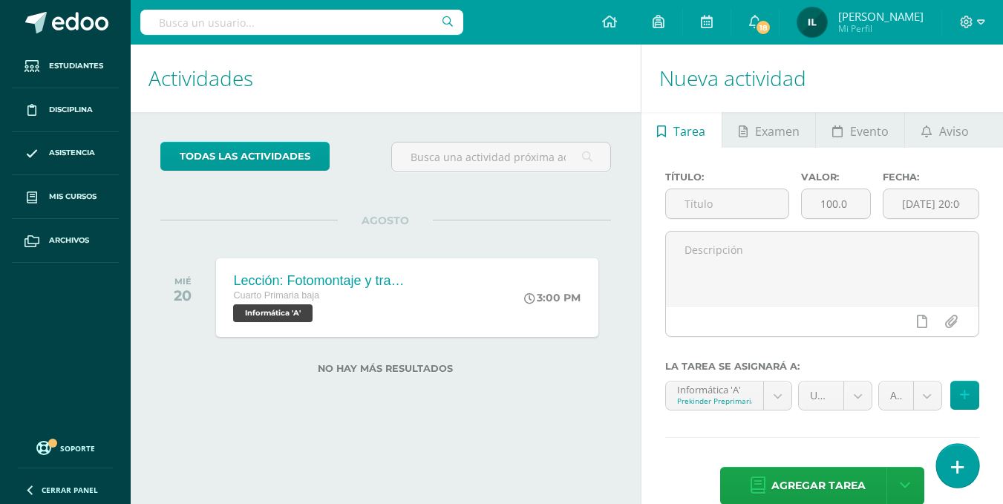
click at [952, 471] on icon at bounding box center [957, 467] width 13 height 17
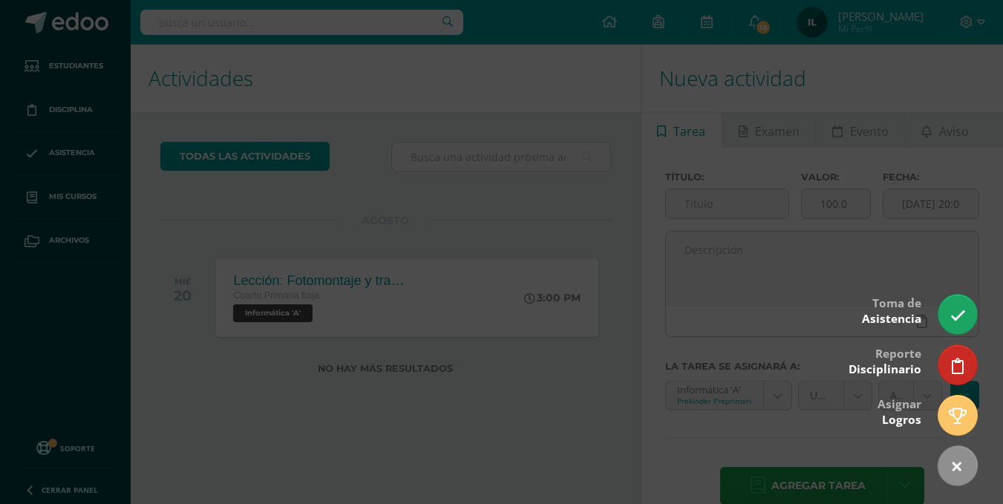
click at [508, 192] on div at bounding box center [501, 252] width 1003 height 504
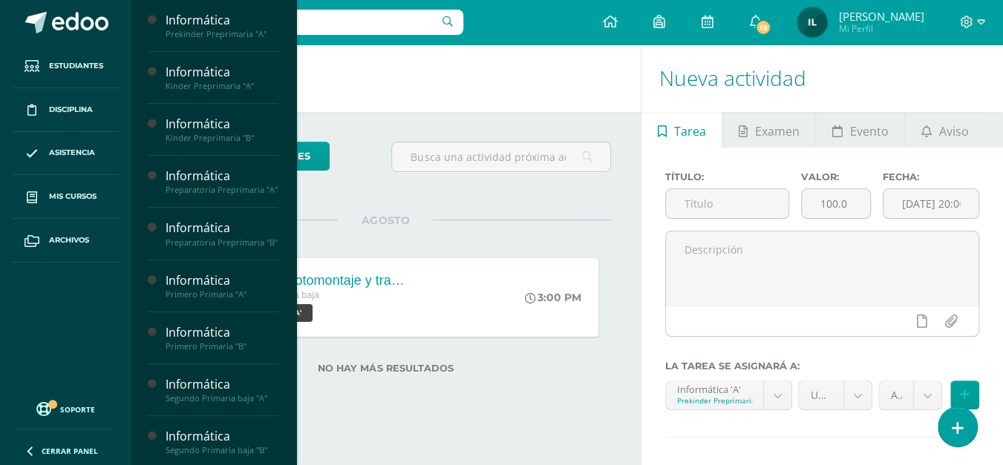
scroll to position [407, 0]
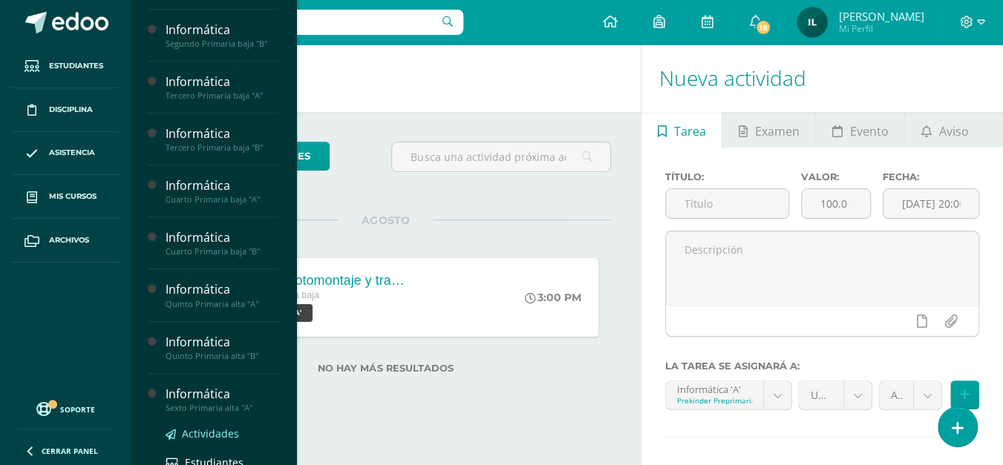
click at [202, 441] on span "Actividades" at bounding box center [210, 434] width 57 height 14
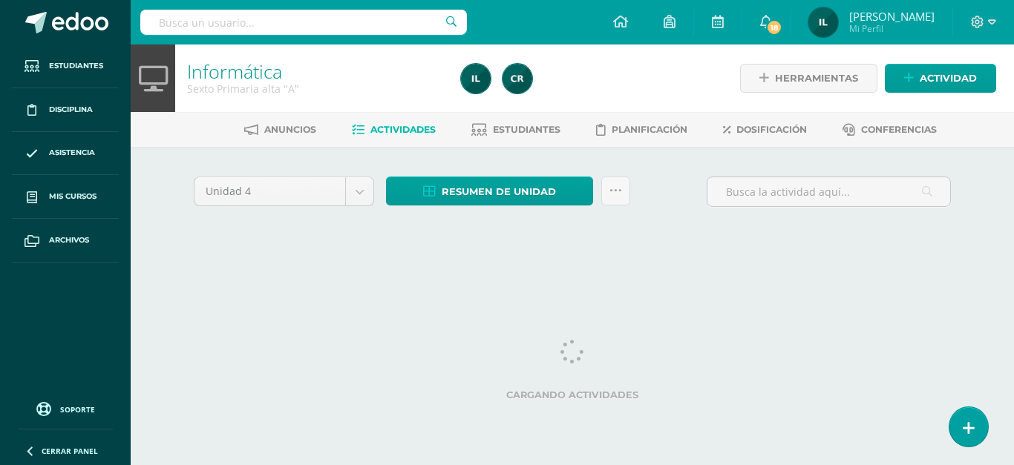
click at [879, 95] on div "Herramientas Detalle de asistencias Actividad" at bounding box center [865, 79] width 262 height 68
drag, startPoint x: 727, startPoint y: 323, endPoint x: 970, endPoint y: 431, distance: 265.8
click at [970, 431] on icon at bounding box center [968, 428] width 13 height 17
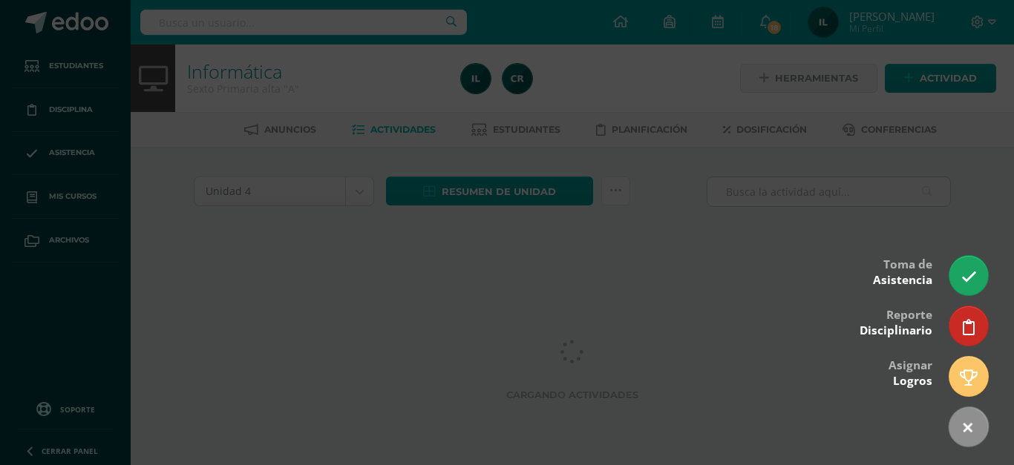
click at [962, 275] on body "Estudiantes Disciplina Asistencia Mis cursos Archivos Soporte Centro de ayuda Ú…" at bounding box center [507, 138] width 1014 height 277
click at [965, 280] on icon at bounding box center [968, 277] width 17 height 17
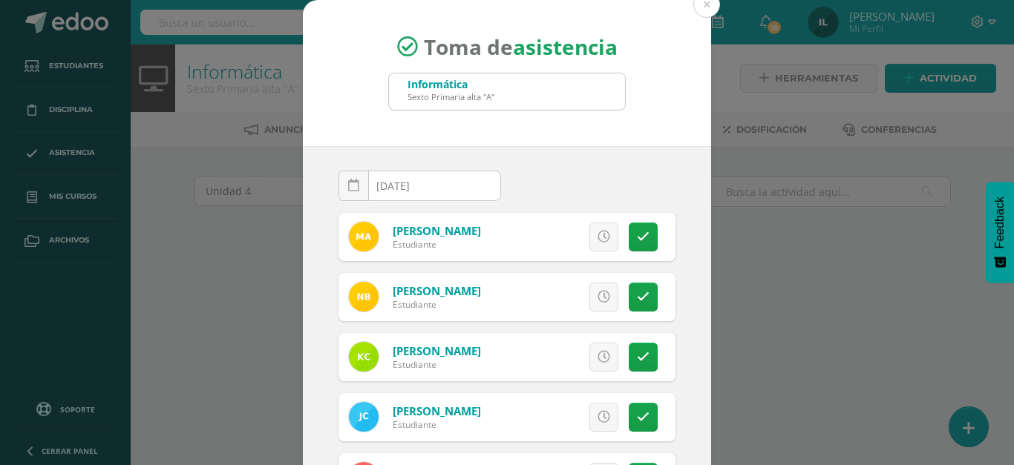
click at [963, 272] on div "Toma de asistencia Informática Sexto Primaria alta "A" 2025-08-11 August, 2025 …" at bounding box center [507, 280] width 1002 height 561
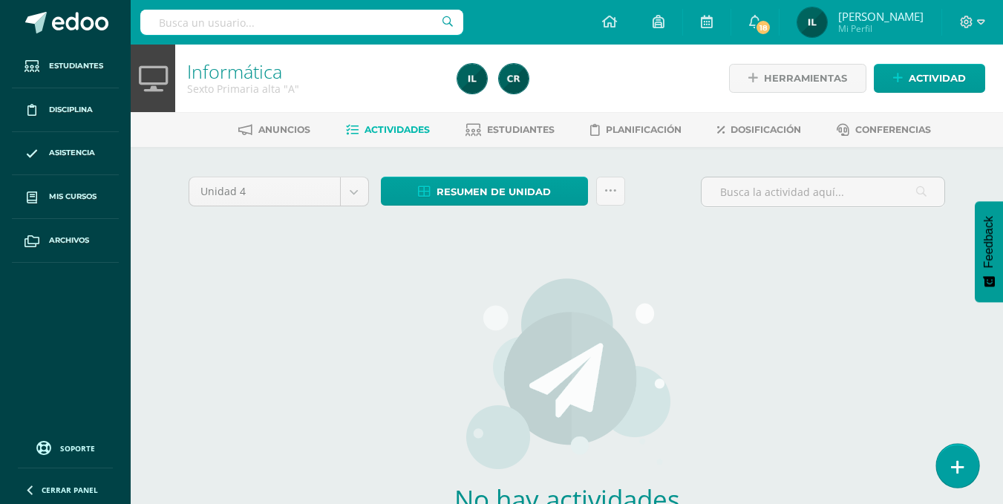
click at [966, 477] on link at bounding box center [957, 465] width 42 height 43
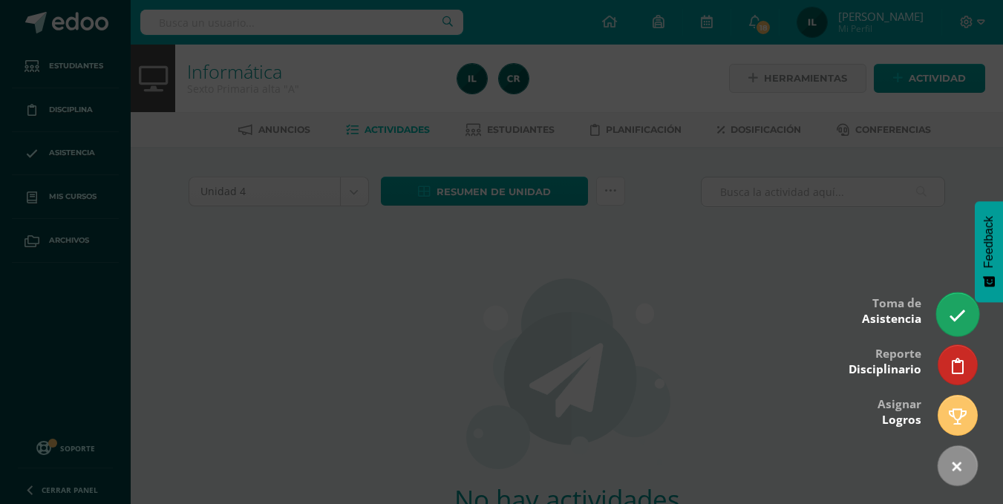
click at [952, 324] on icon at bounding box center [956, 315] width 17 height 17
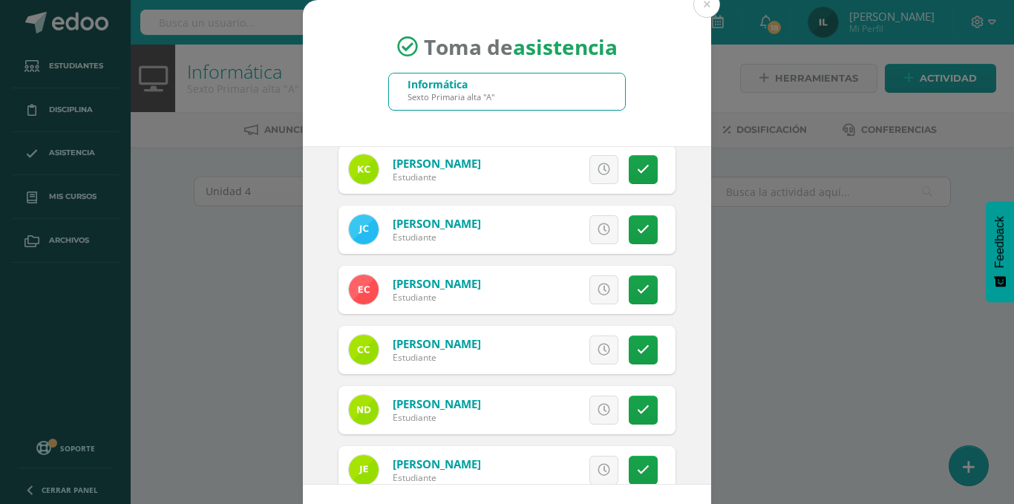
scroll to position [209, 0]
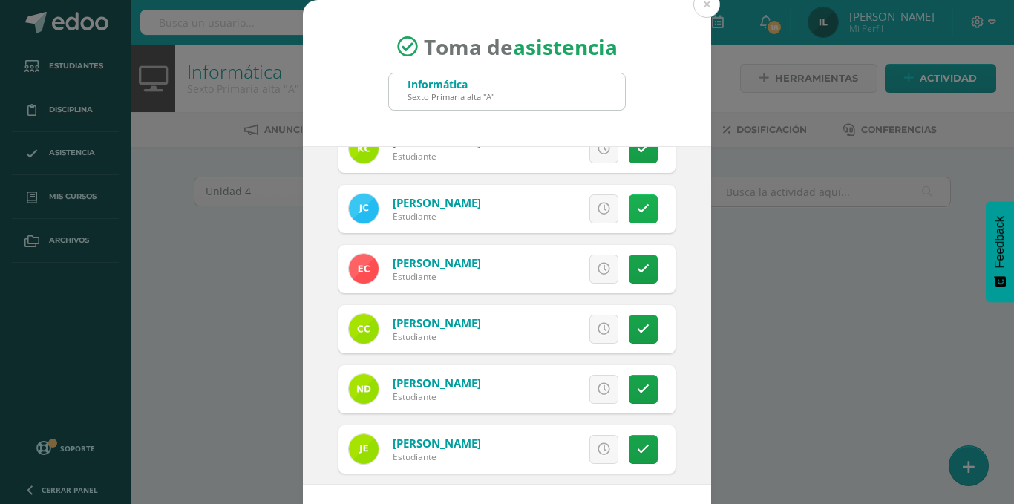
click at [637, 213] on icon at bounding box center [643, 209] width 13 height 13
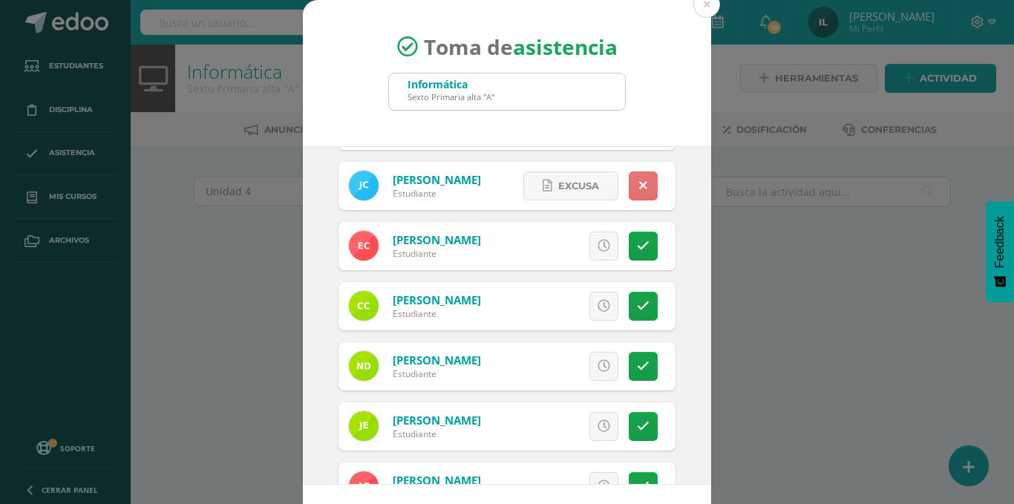
click at [631, 194] on link at bounding box center [643, 185] width 29 height 29
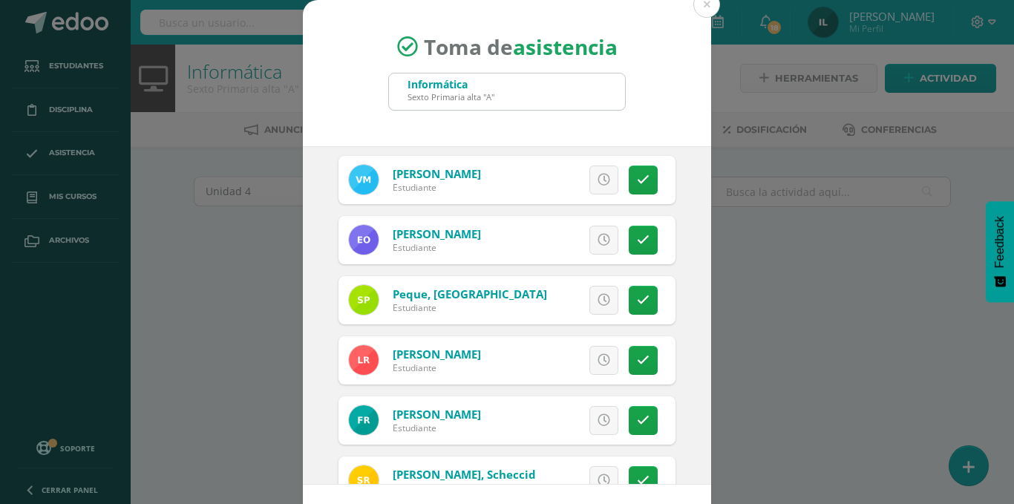
scroll to position [781, 0]
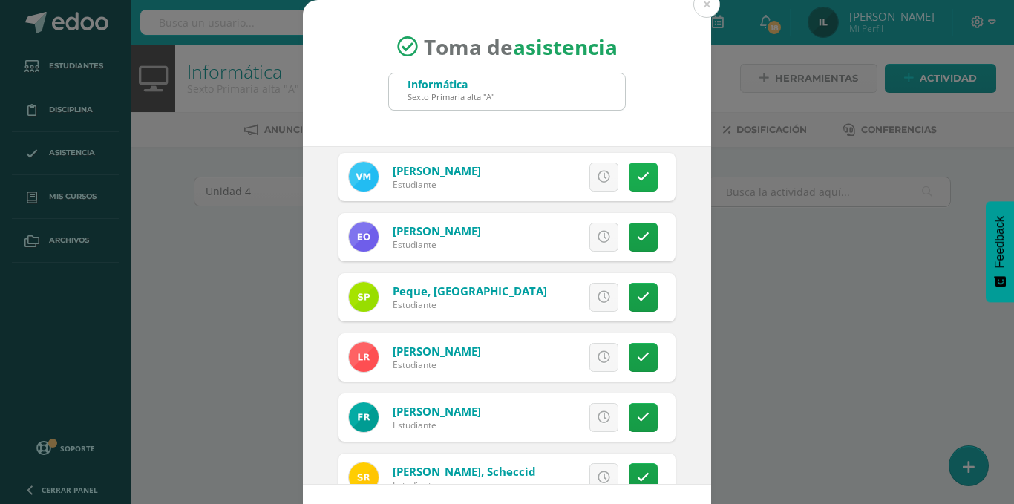
click at [637, 176] on icon at bounding box center [643, 177] width 13 height 13
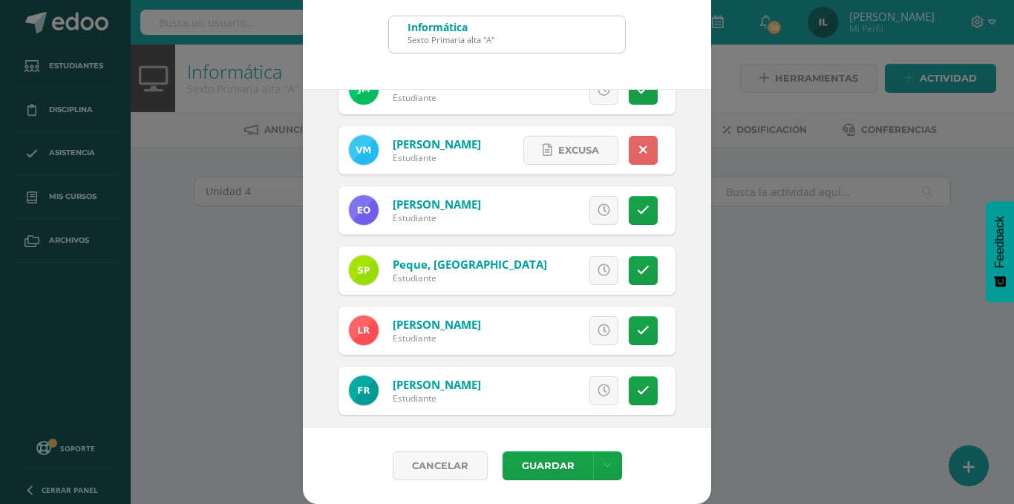
scroll to position [778, 0]
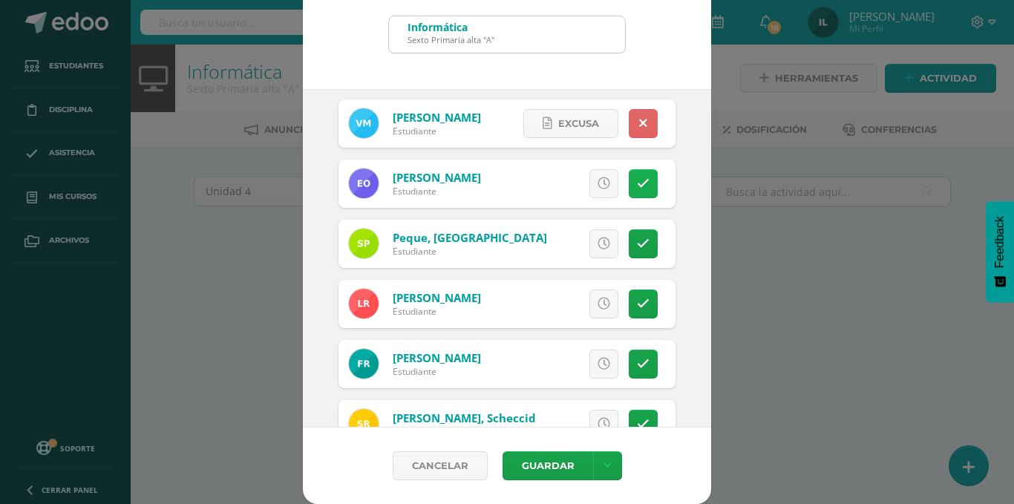
click at [636, 186] on link at bounding box center [643, 183] width 29 height 29
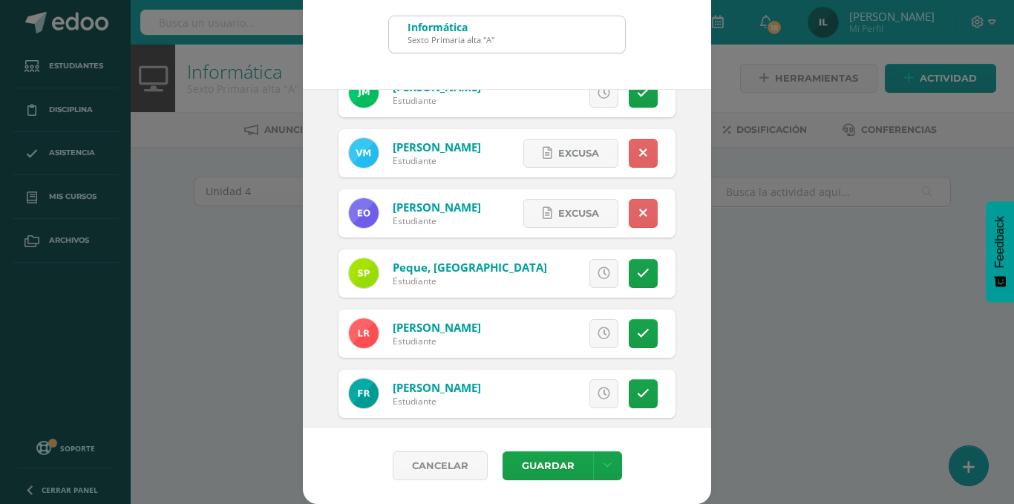
scroll to position [1063, 0]
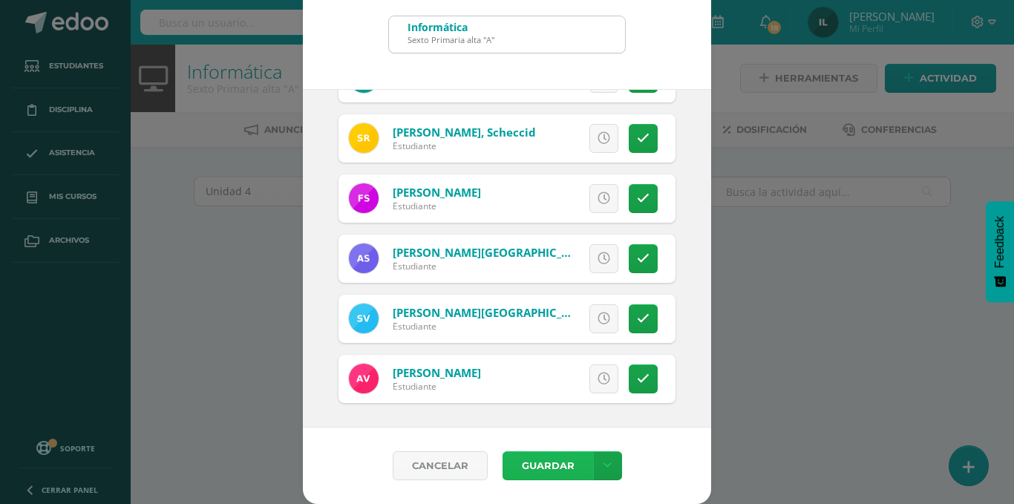
click at [563, 468] on button "Guardar" at bounding box center [547, 465] width 91 height 29
